Goal: Task Accomplishment & Management: Use online tool/utility

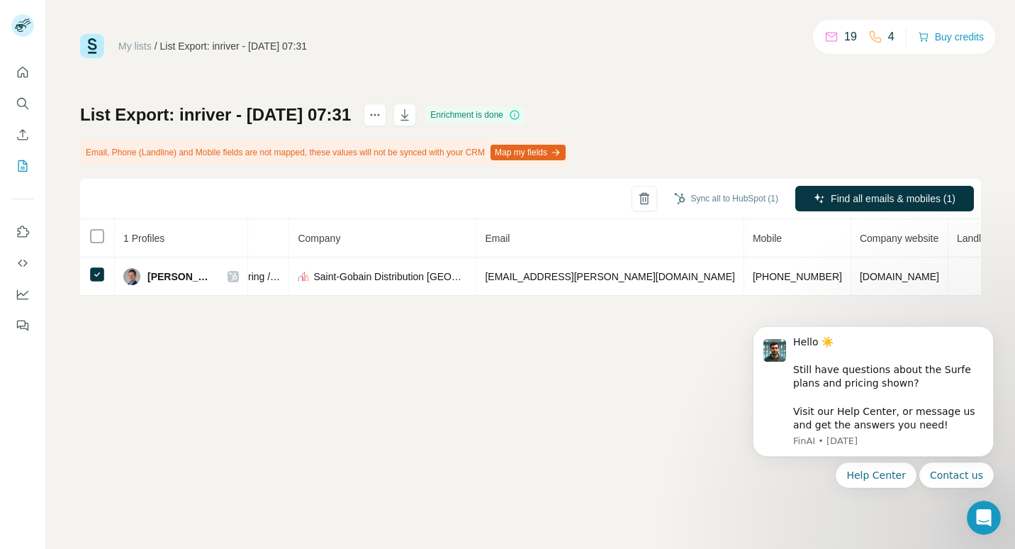
scroll to position [0, 315]
drag, startPoint x: 732, startPoint y: 300, endPoint x: 276, endPoint y: 15, distance: 537.6
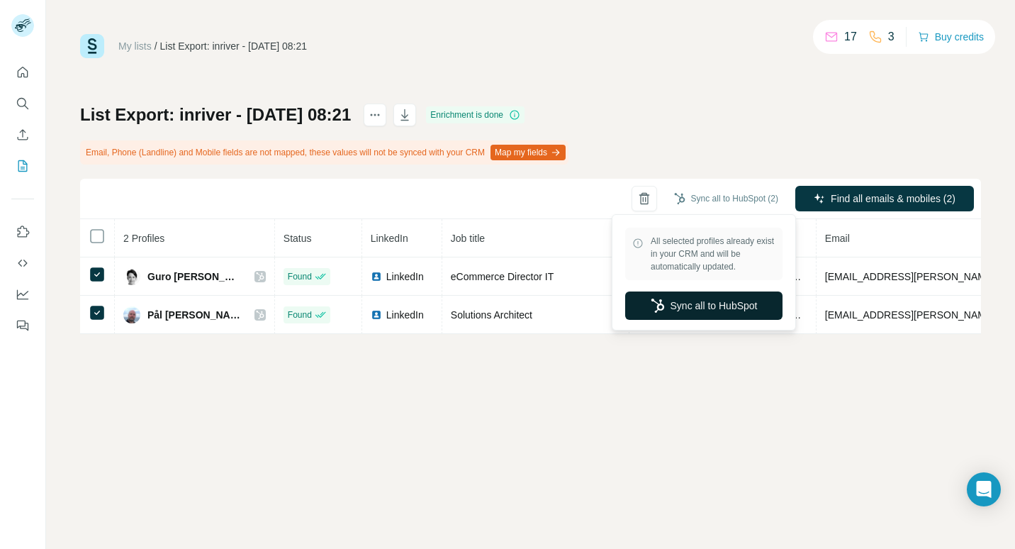
click at [729, 303] on button "Sync all to HubSpot" at bounding box center [703, 305] width 157 height 28
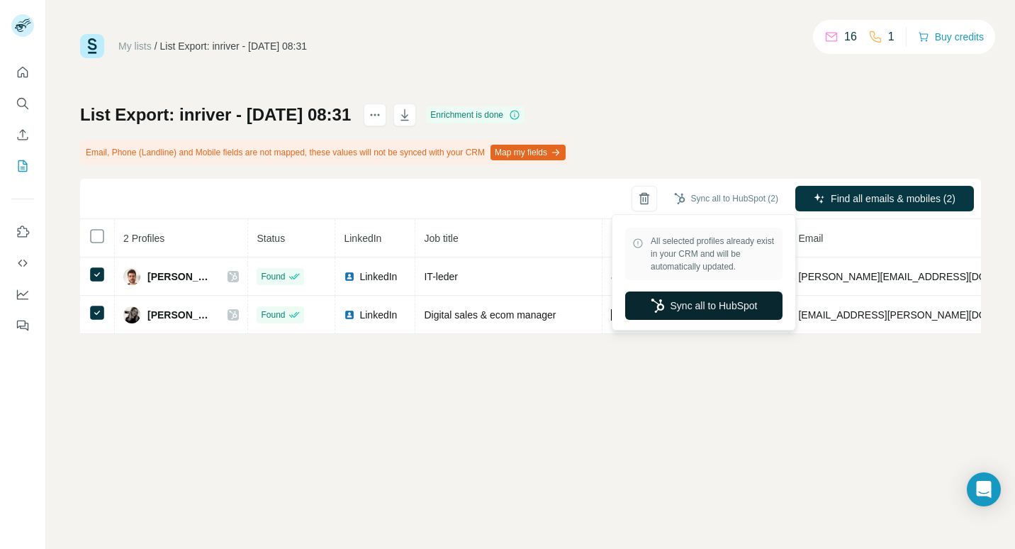
click at [729, 299] on button "Sync all to HubSpot" at bounding box center [703, 305] width 157 height 28
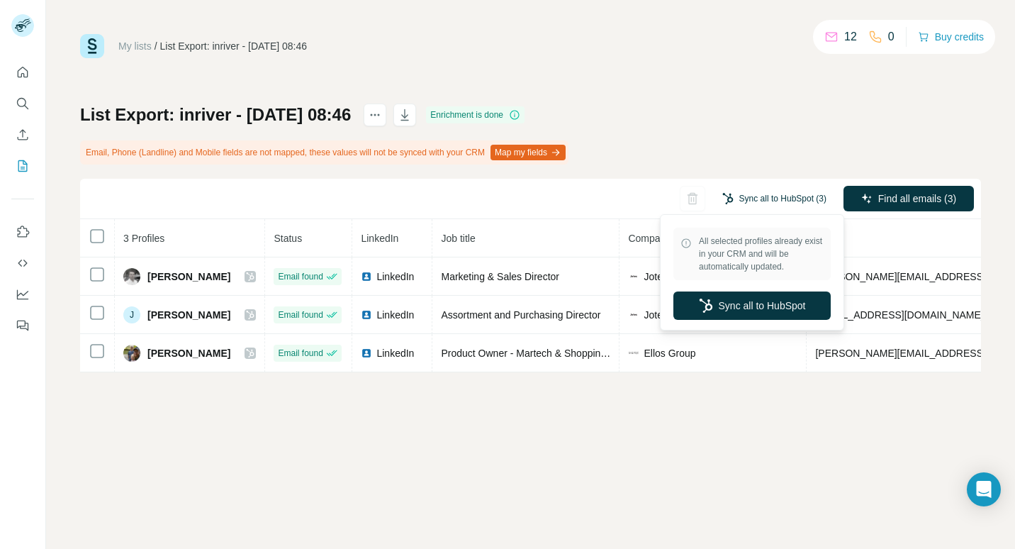
click at [787, 196] on button "Sync all to HubSpot (3)" at bounding box center [774, 198] width 124 height 21
click at [744, 302] on button "Sync all to HubSpot" at bounding box center [751, 305] width 157 height 28
click at [756, 308] on button "Sync all to HubSpot" at bounding box center [751, 305] width 157 height 28
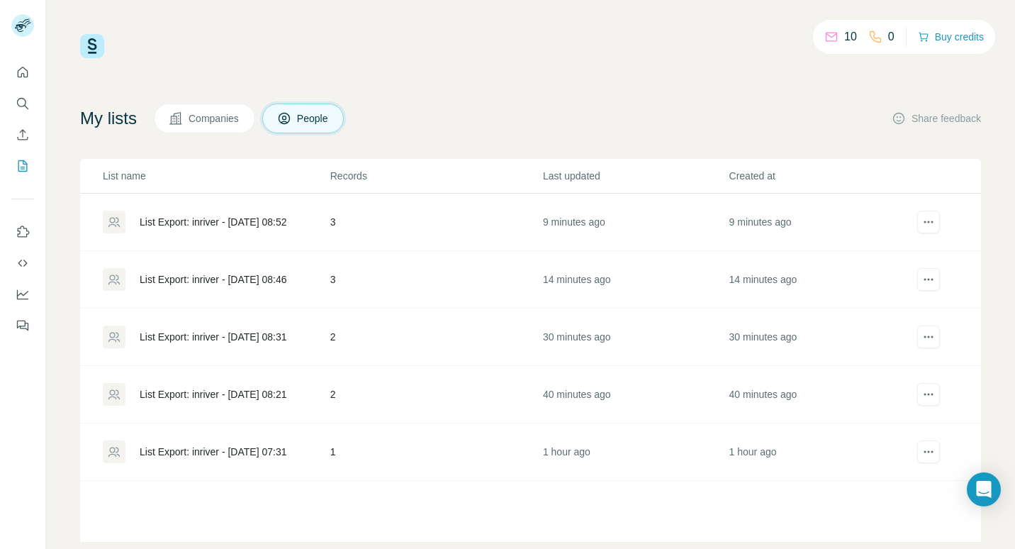
click at [198, 115] on span "Companies" at bounding box center [215, 118] width 52 height 14
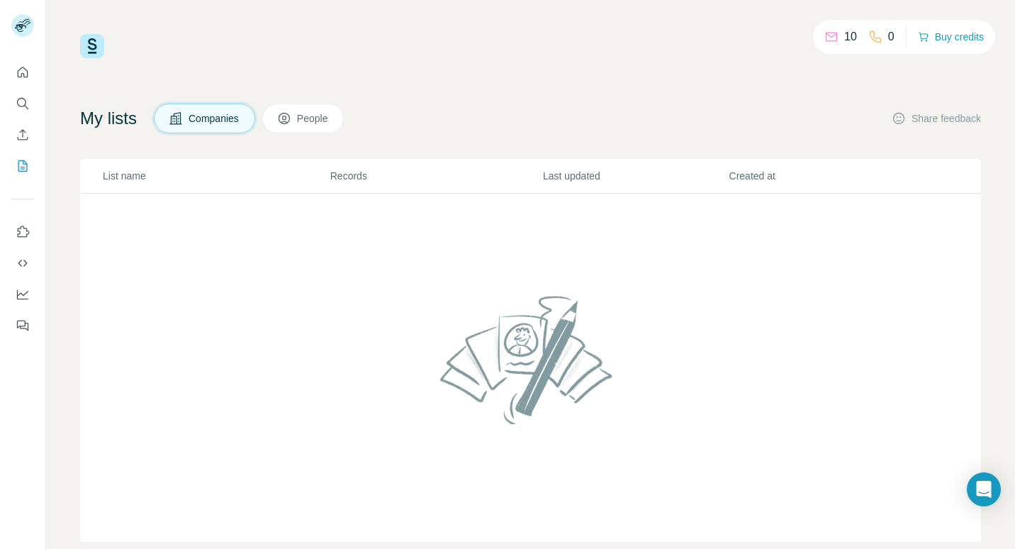
click at [315, 113] on span "People" at bounding box center [313, 118] width 33 height 14
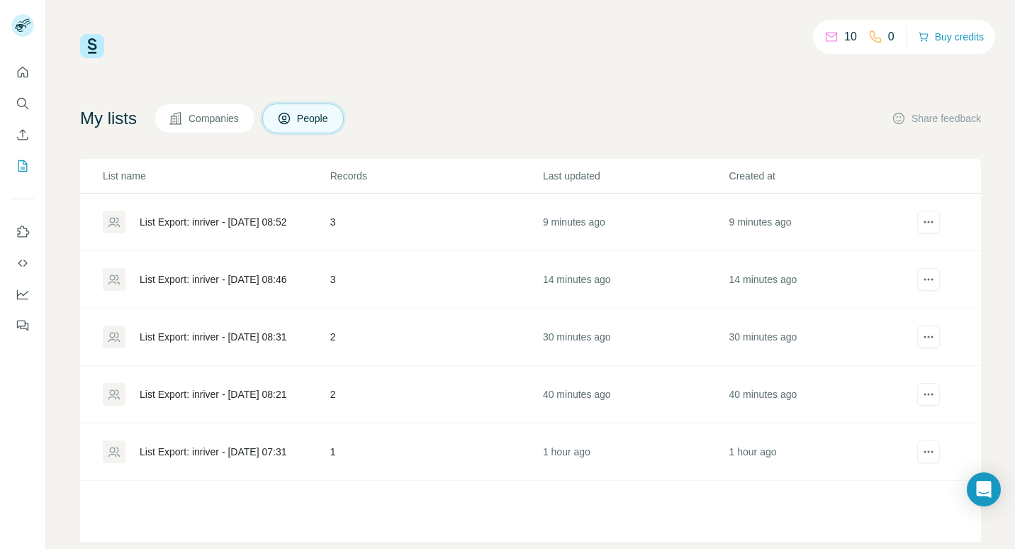
click at [207, 219] on div "List Export: inriver - [DATE] 08:52" at bounding box center [213, 222] width 147 height 14
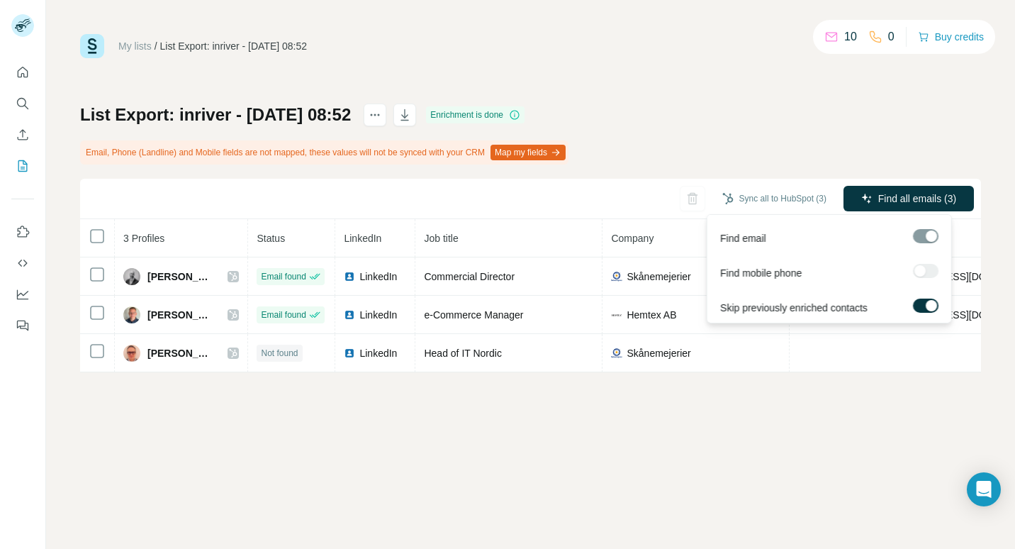
click at [922, 272] on div at bounding box center [926, 271] width 26 height 14
click at [900, 192] on span "Find all emails (3)" at bounding box center [917, 198] width 78 height 14
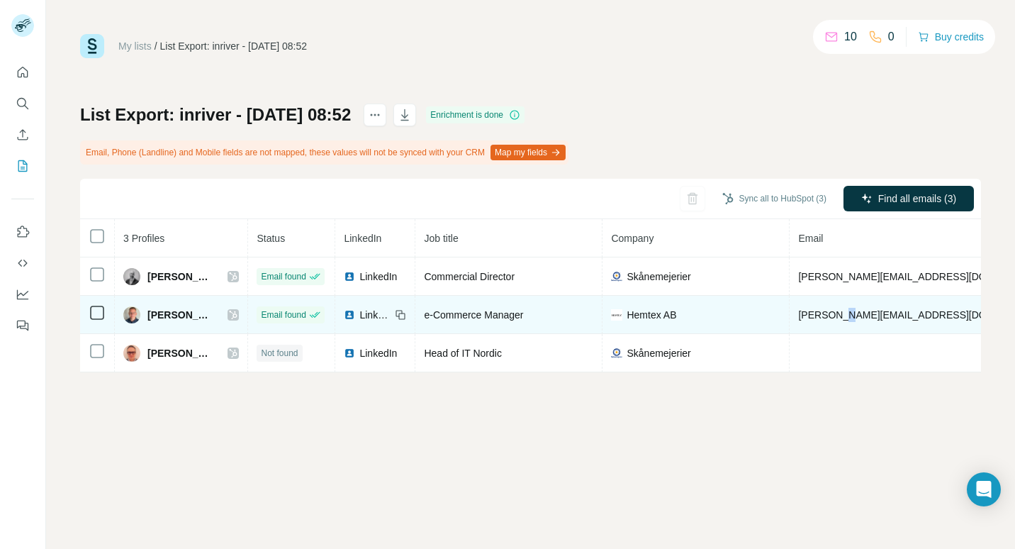
click at [854, 333] on td "[PERSON_NAME][EMAIL_ADDRESS][DOMAIN_NAME]" at bounding box center [923, 315] width 267 height 38
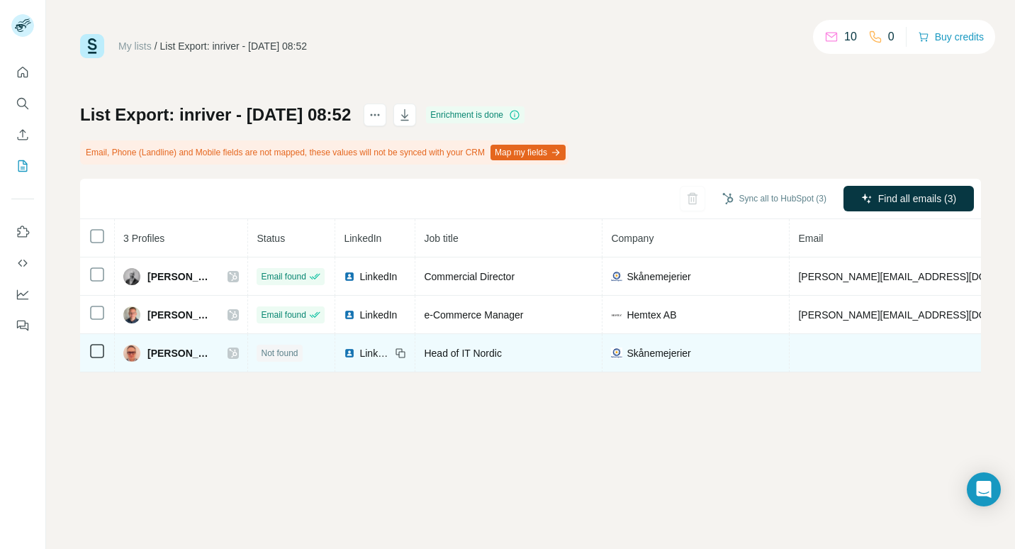
drag, startPoint x: 854, startPoint y: 333, endPoint x: 847, endPoint y: 351, distance: 18.8
click at [847, 351] on td at bounding box center [923, 353] width 267 height 38
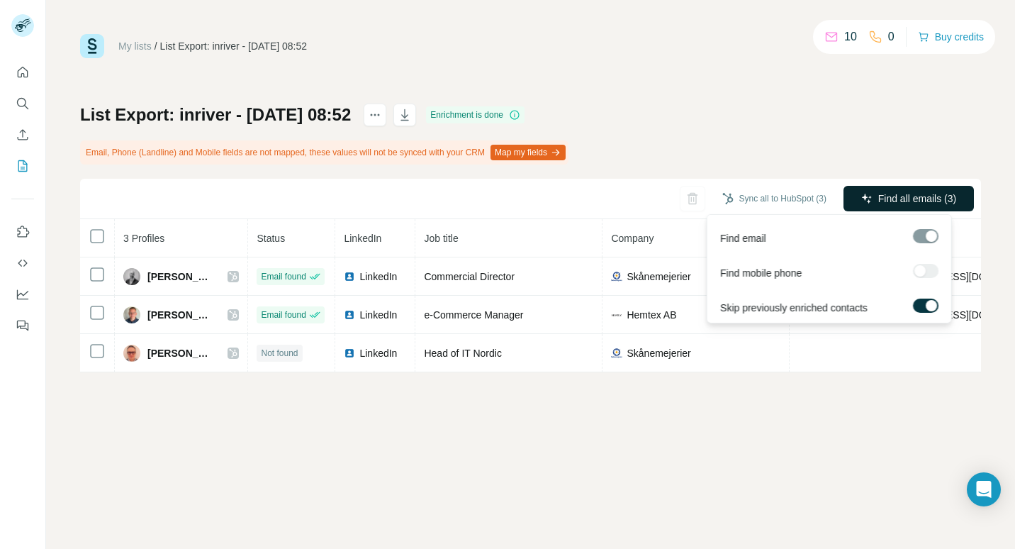
click at [922, 191] on span "Find all emails (3)" at bounding box center [917, 198] width 78 height 14
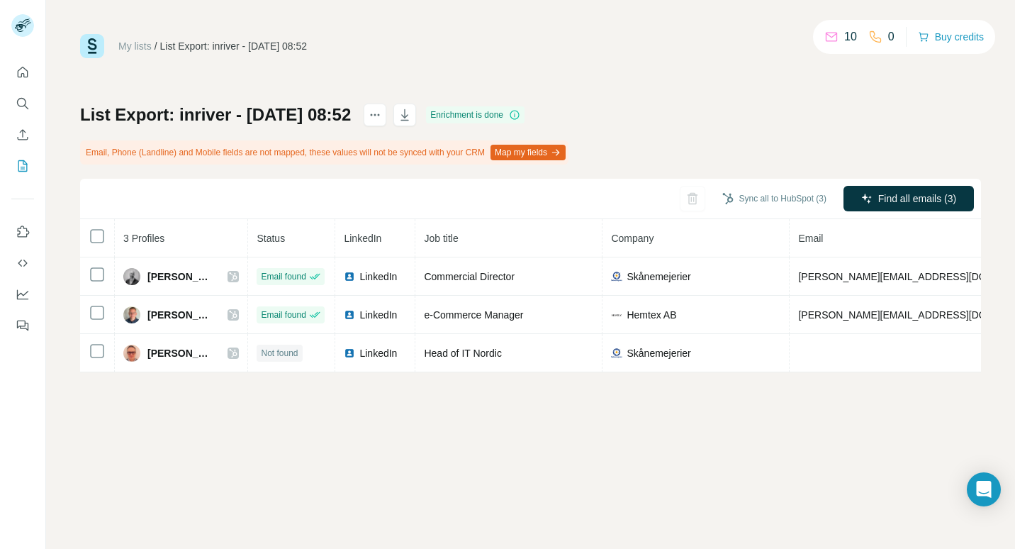
click at [800, 133] on div "List Export: inriver - [DATE] 08:52 Enrichment is done Email, Phone (Landline) …" at bounding box center [530, 238] width 901 height 269
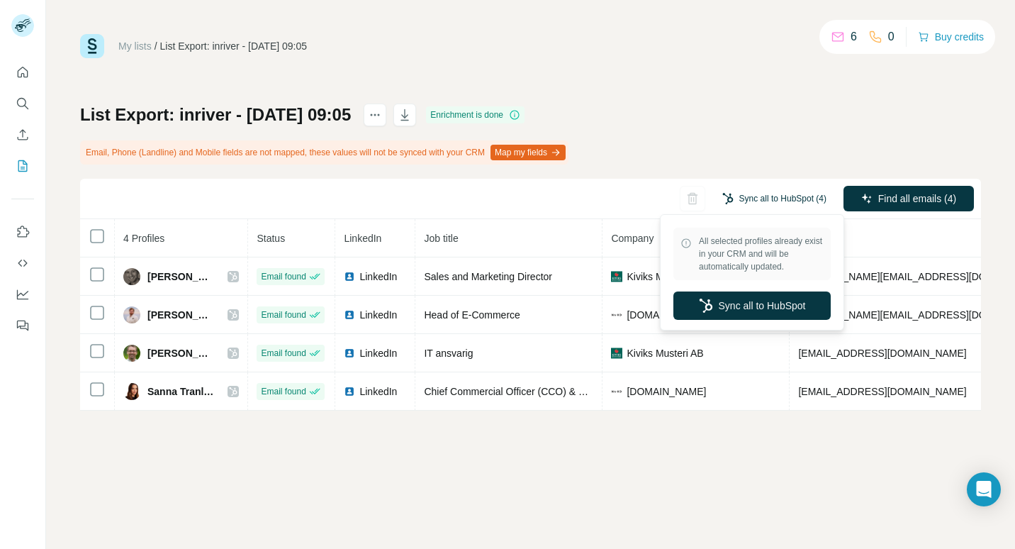
click at [771, 191] on button "Sync all to HubSpot (4)" at bounding box center [774, 198] width 124 height 21
click at [773, 304] on button "Sync all to HubSpot" at bounding box center [751, 305] width 157 height 28
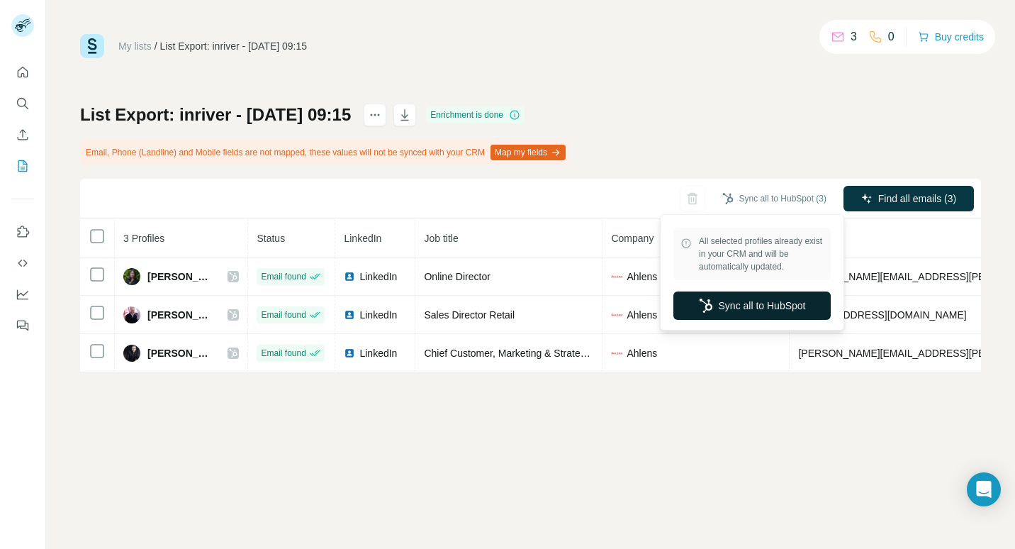
click at [755, 302] on button "Sync all to HubSpot" at bounding box center [751, 305] width 157 height 28
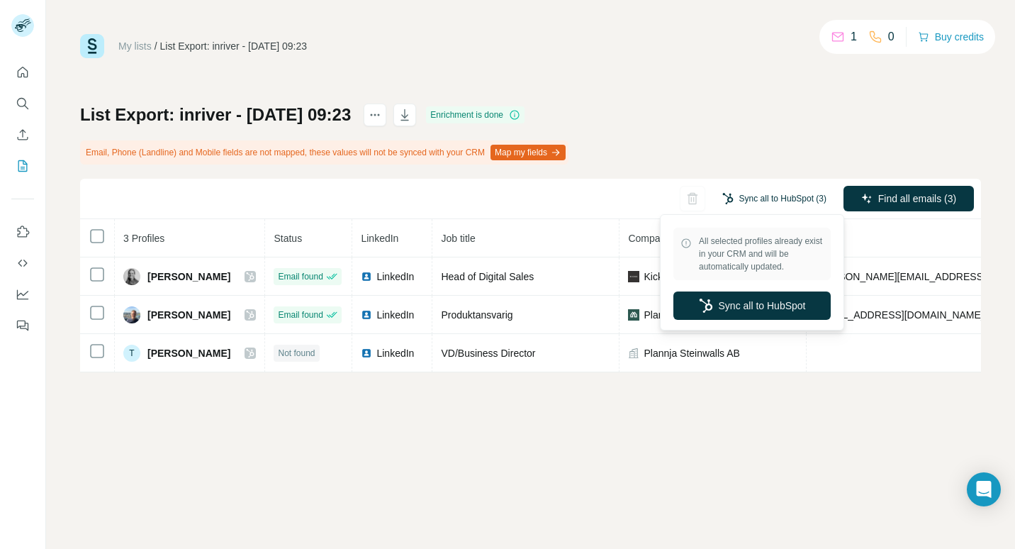
click at [764, 194] on button "Sync all to HubSpot (3)" at bounding box center [774, 198] width 124 height 21
click at [747, 301] on button "Sync all to HubSpot" at bounding box center [751, 305] width 157 height 28
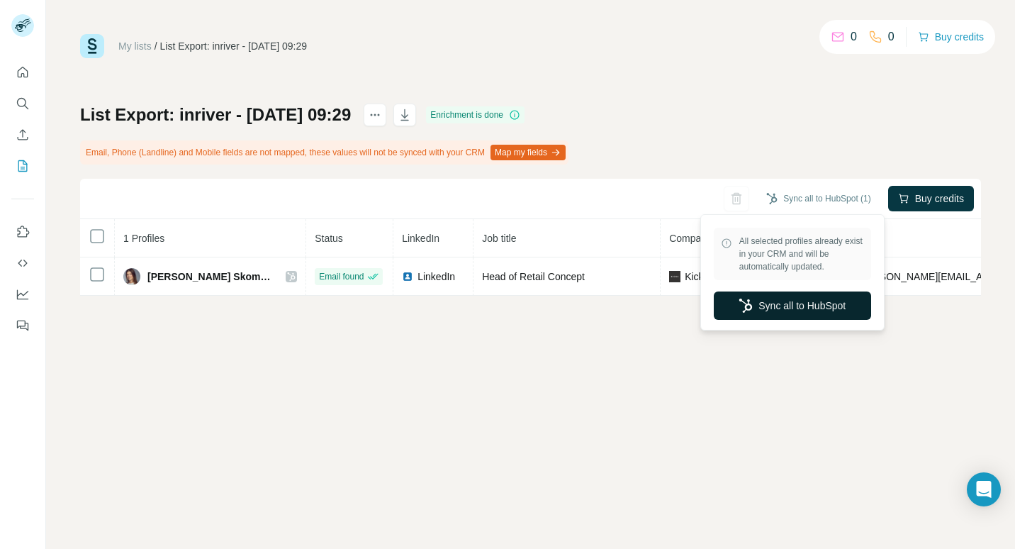
click at [813, 303] on button "Sync all to HubSpot" at bounding box center [792, 305] width 157 height 28
